Goal: Information Seeking & Learning: Find specific fact

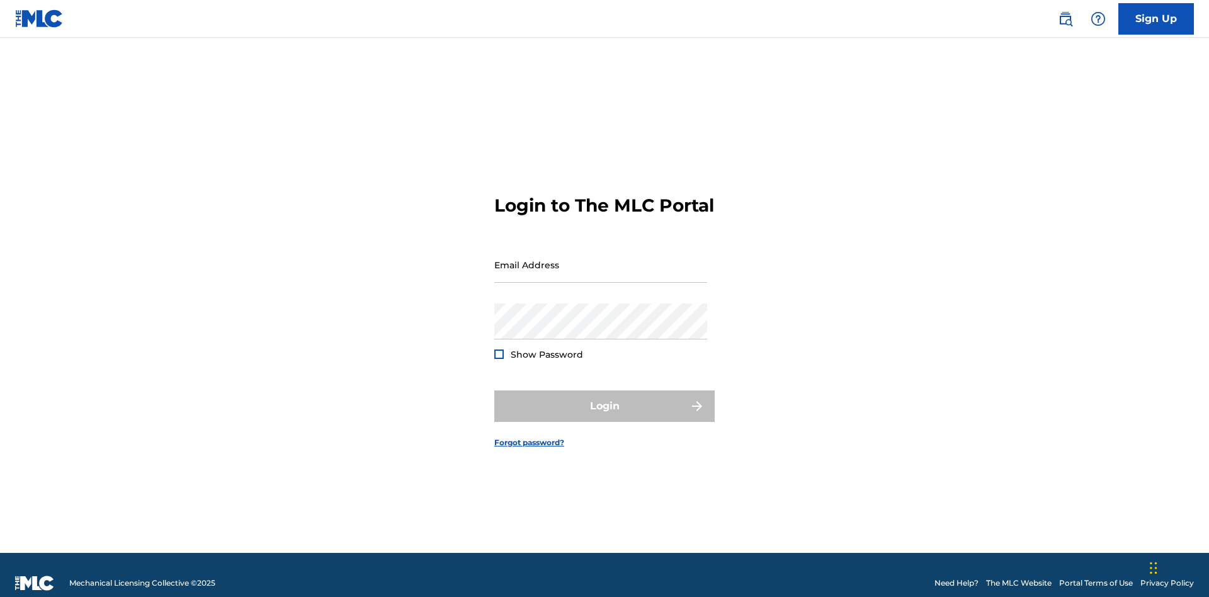
scroll to position [16, 0]
click at [601, 259] on input "Email Address" at bounding box center [600, 265] width 213 height 36
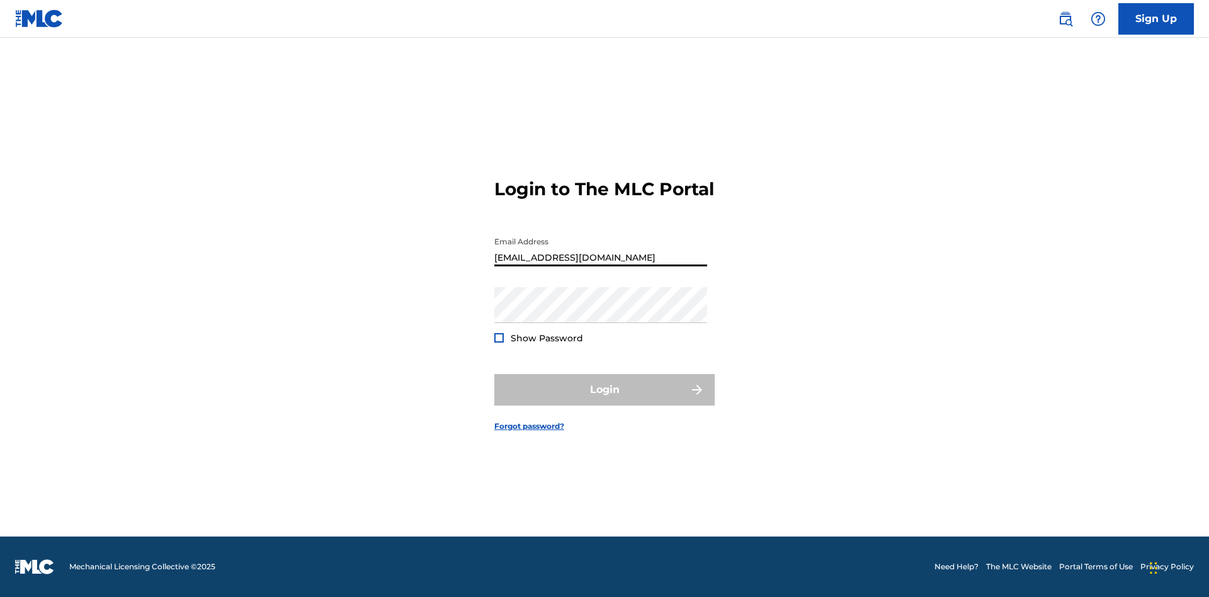
type input "[EMAIL_ADDRESS][DOMAIN_NAME]"
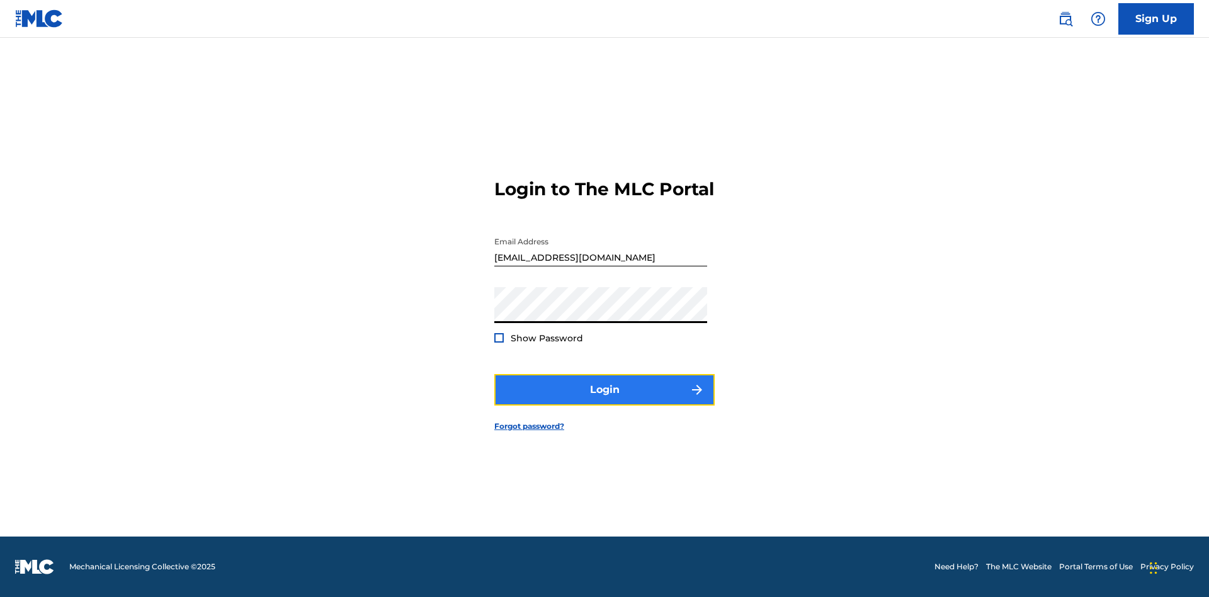
click at [604, 400] on button "Login" at bounding box center [604, 389] width 220 height 31
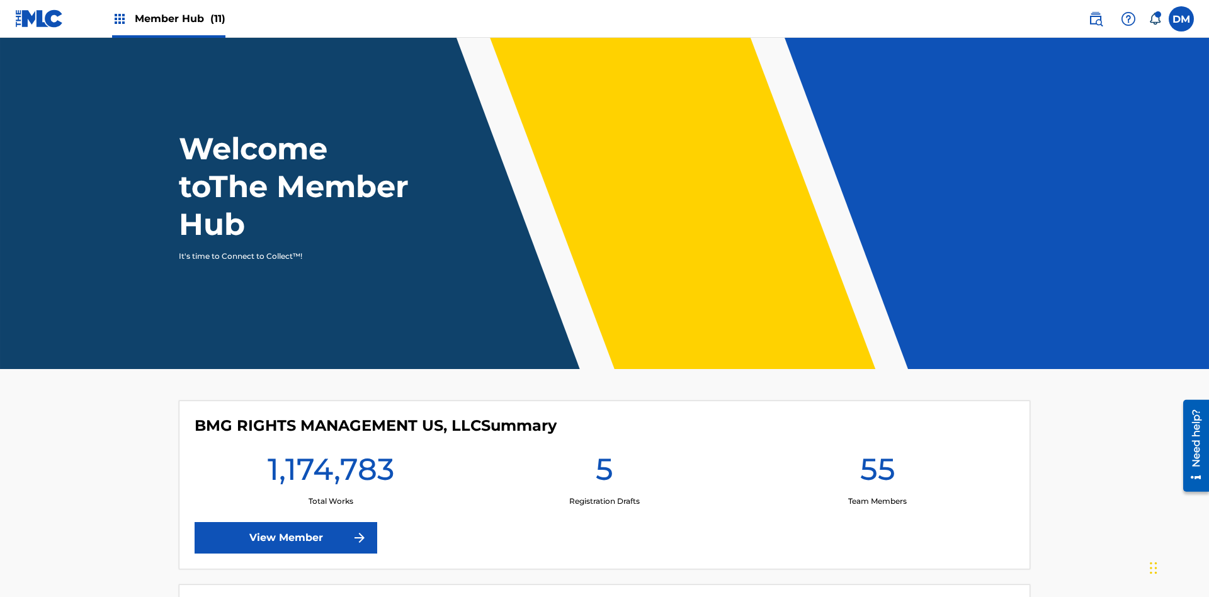
click at [179, 18] on span "Member Hub (11)" at bounding box center [180, 18] width 91 height 14
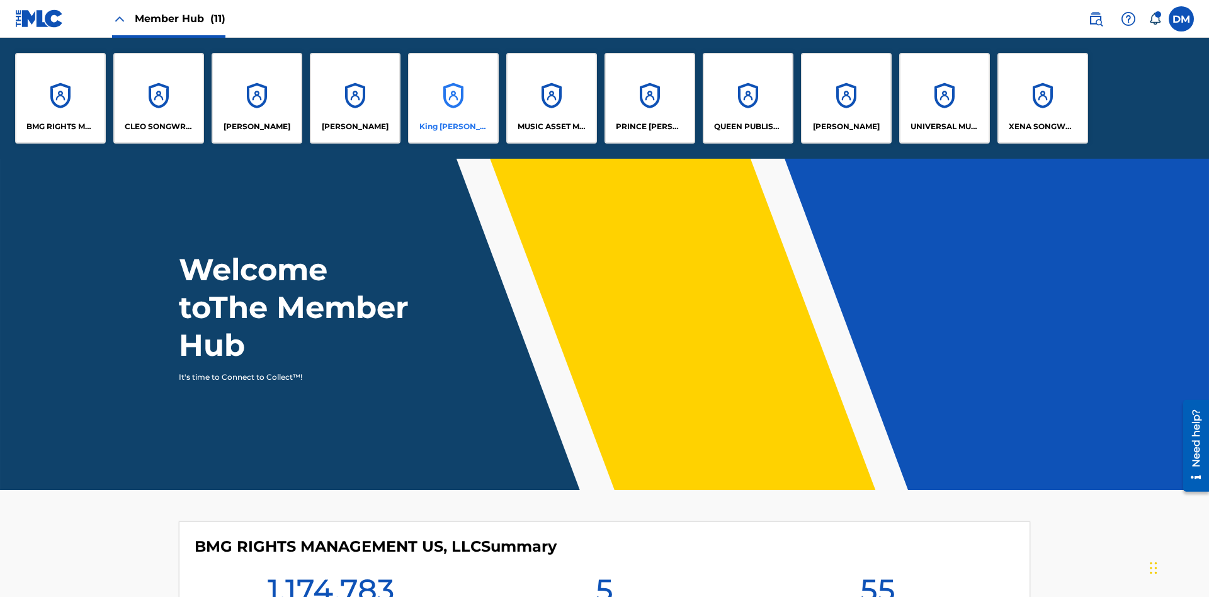
click at [453, 127] on p "King McTesterson" at bounding box center [453, 126] width 69 height 11
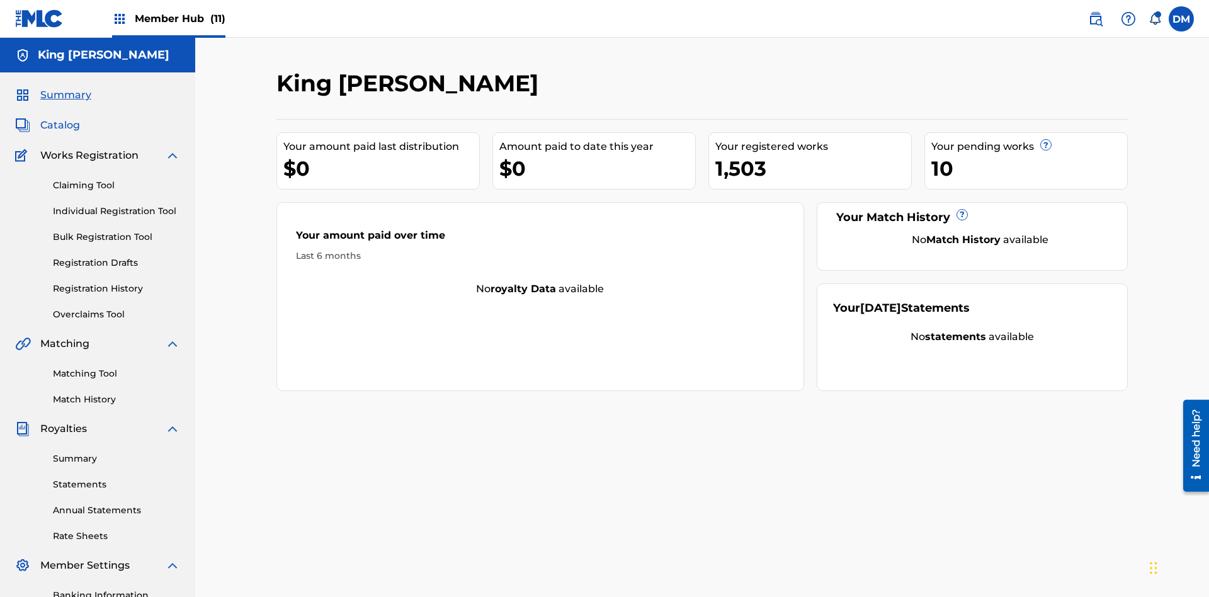
click at [60, 118] on span "Catalog" at bounding box center [60, 125] width 40 height 15
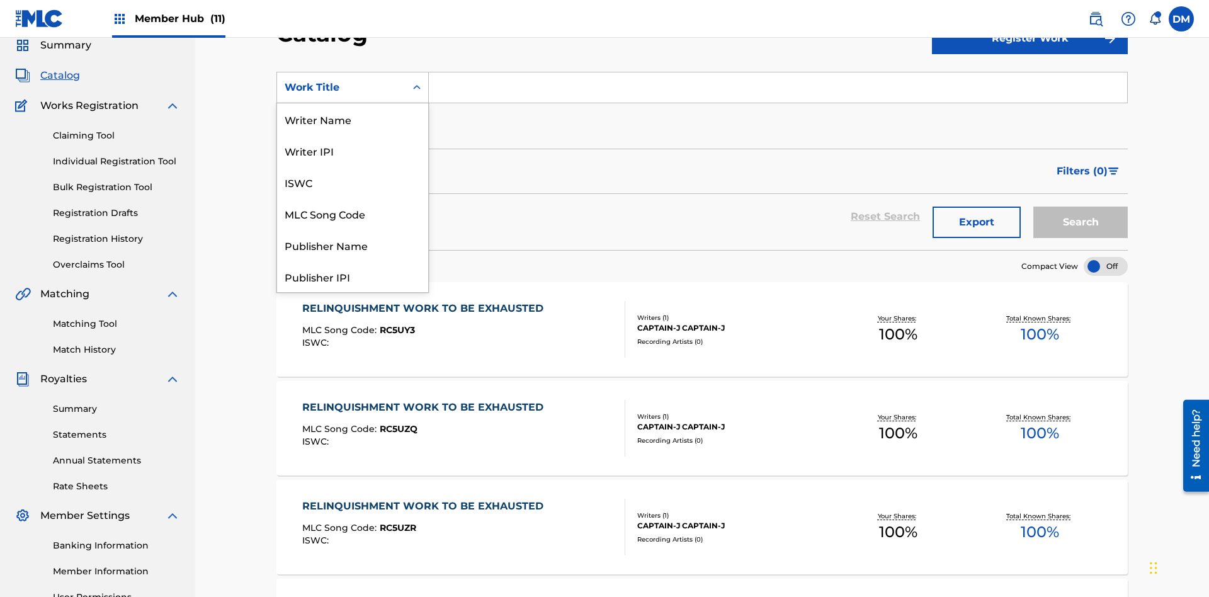
scroll to position [189, 0]
click at [353, 276] on div "Work Title" at bounding box center [352, 276] width 151 height 31
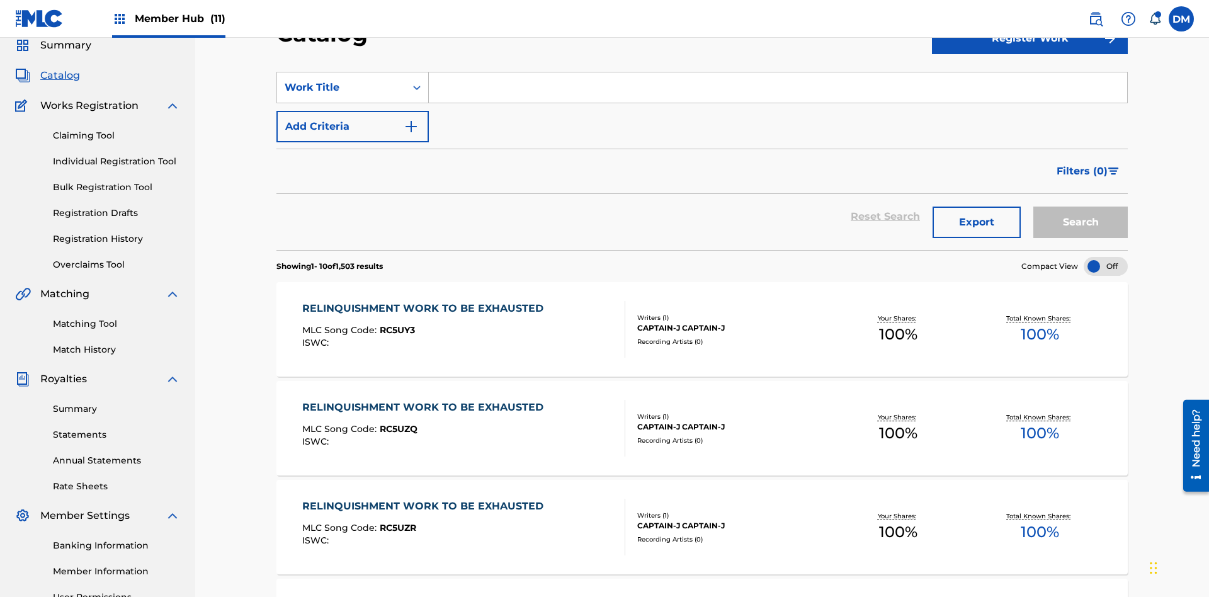
click at [777, 91] on input "Search Form" at bounding box center [778, 87] width 698 height 30
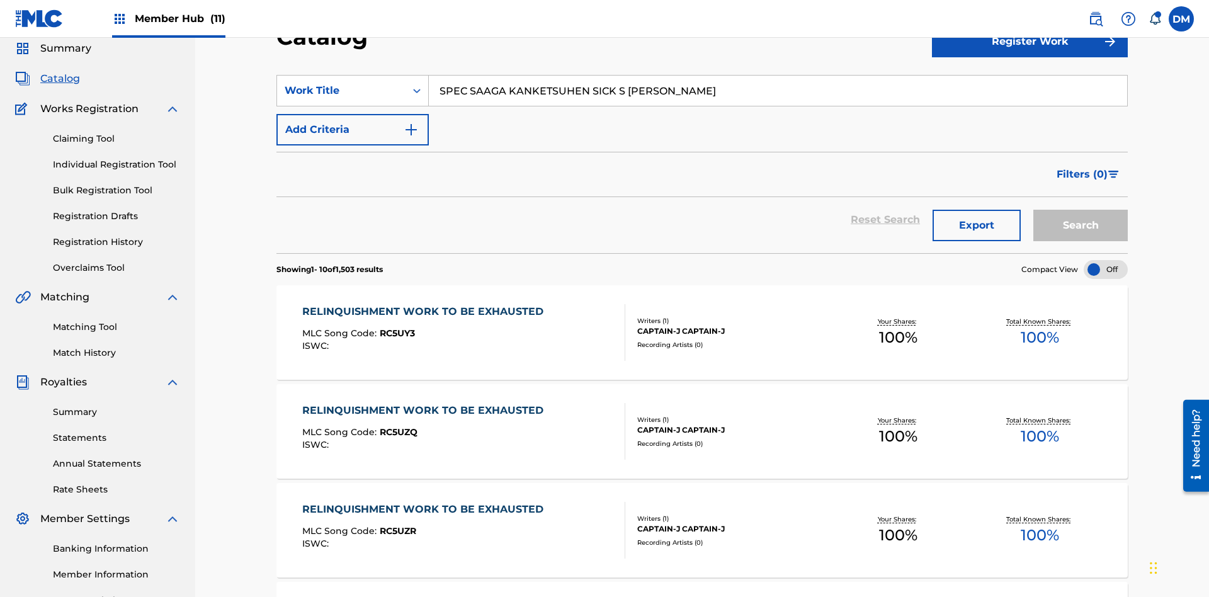
type input "SPEC SAAGA KANKETSUHEN SICK S JONO SHOU NAIKAKU JOUHOU CHOUS"
